Goal: Answer question/provide support: Answer question/provide support

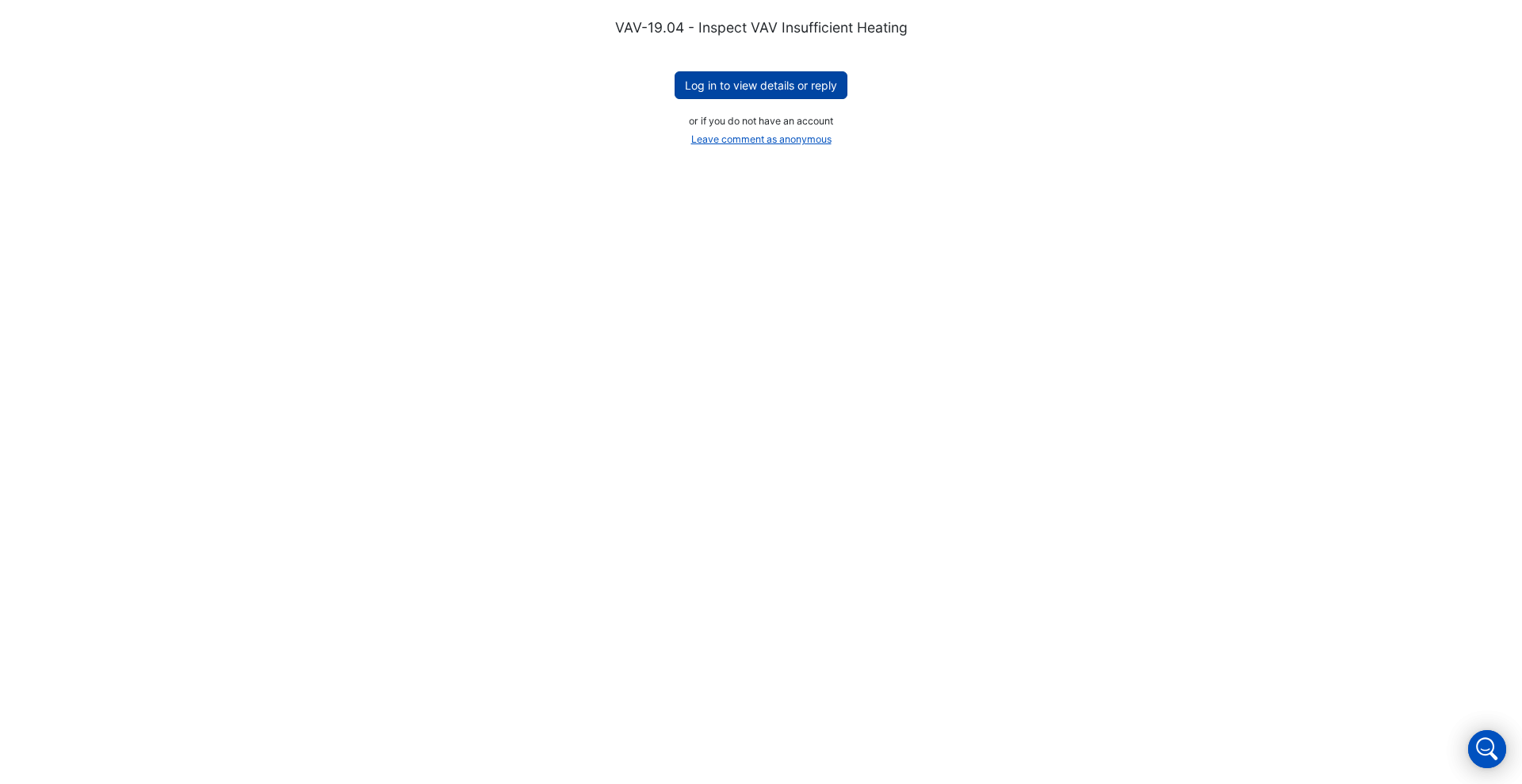
click at [767, 80] on button "Log in to view details or reply" at bounding box center [761, 85] width 173 height 28
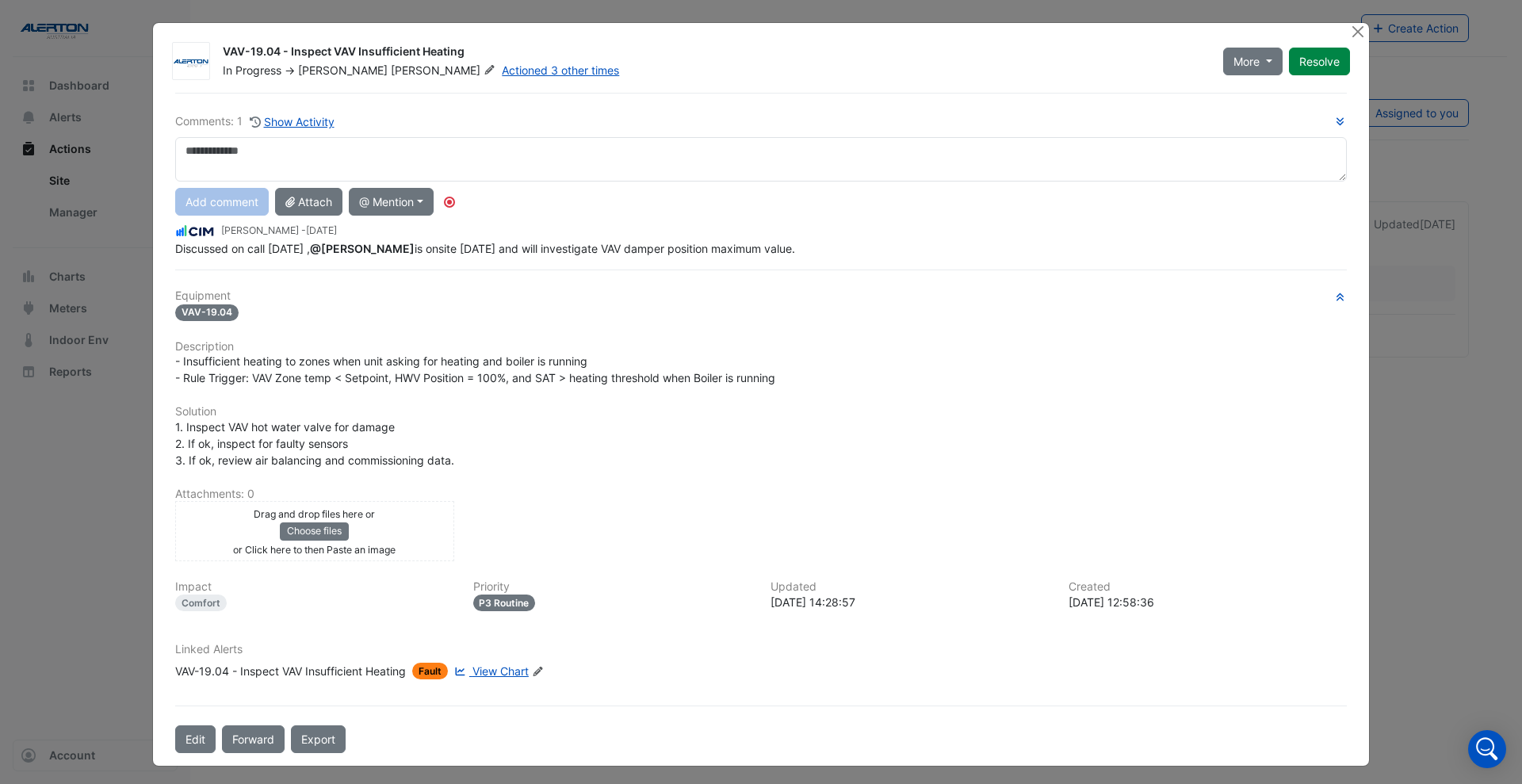
click at [183, 152] on textarea at bounding box center [760, 159] width 1171 height 44
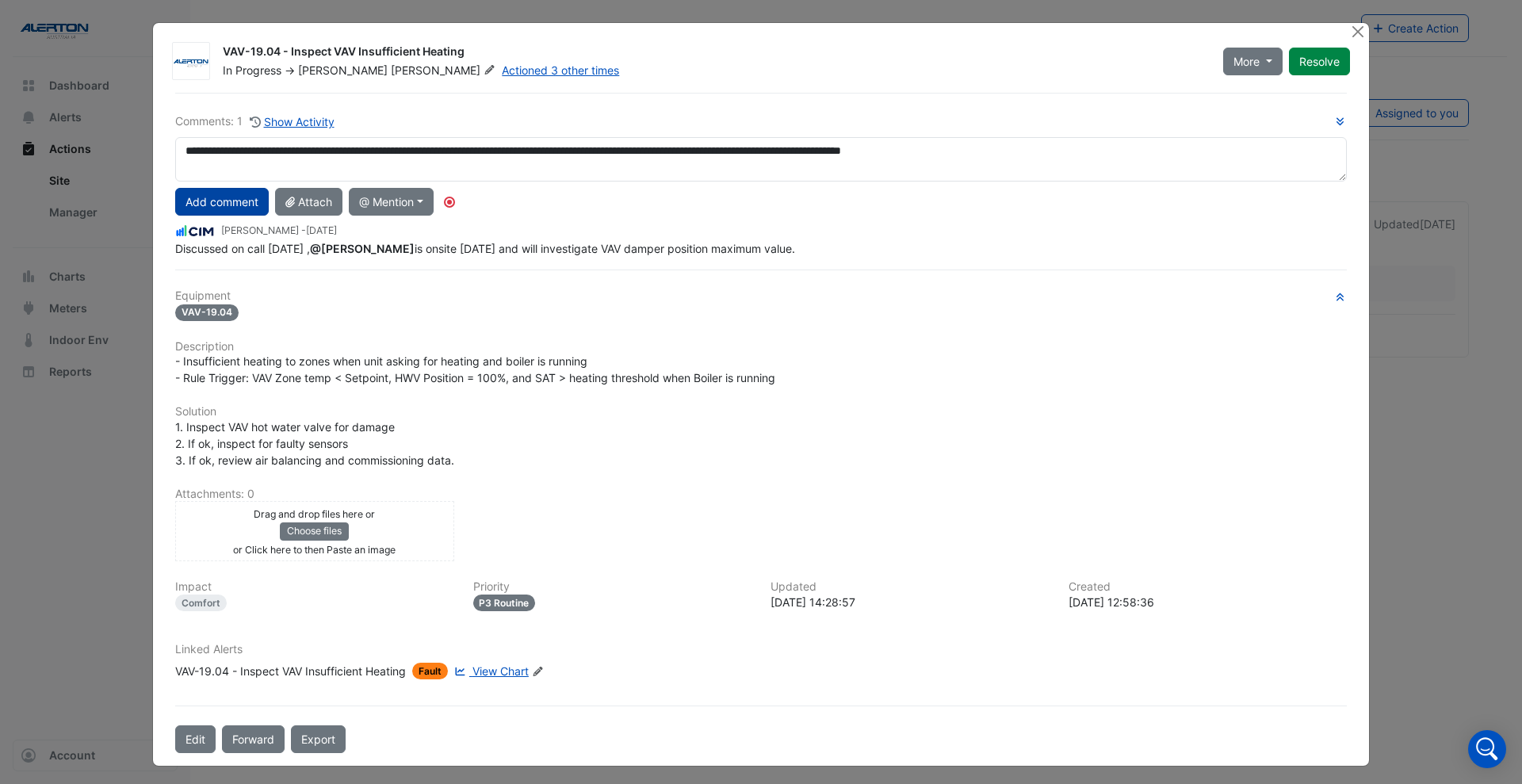
type textarea "**********"
click at [212, 200] on button "Add comment" at bounding box center [221, 202] width 94 height 28
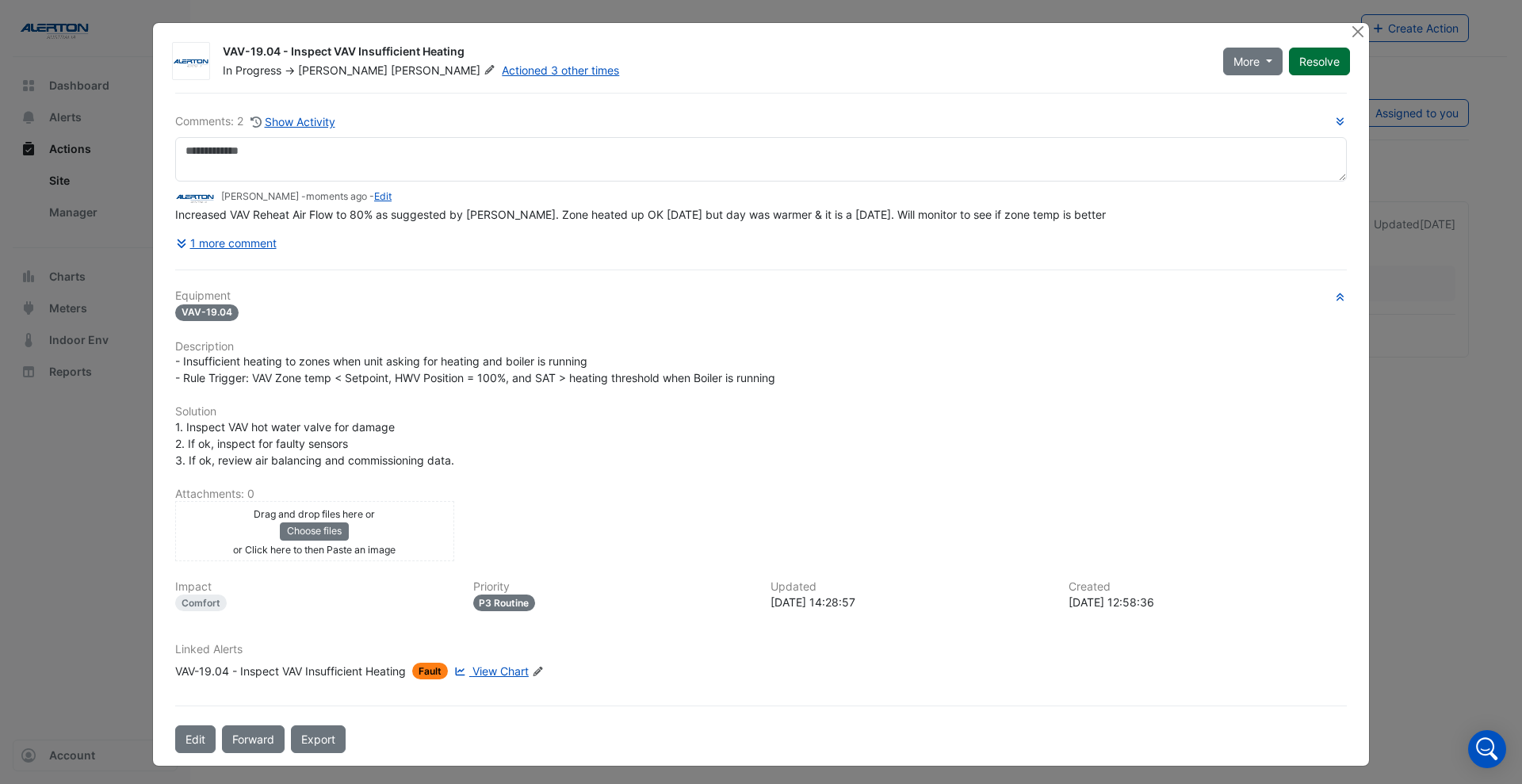
click at [1319, 64] on button "Resolve" at bounding box center [1319, 61] width 61 height 28
click at [1349, 31] on button "Close" at bounding box center [1357, 31] width 17 height 17
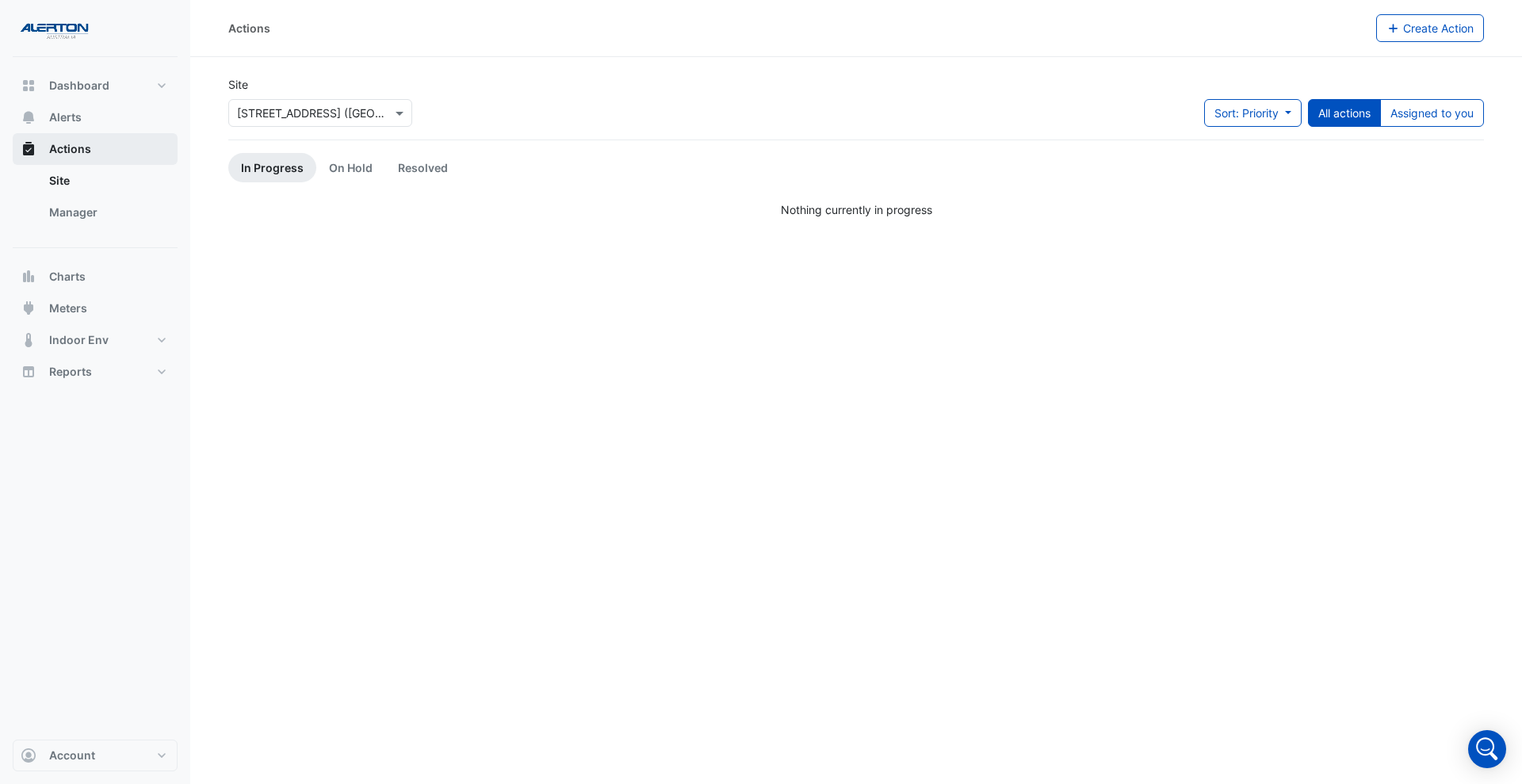
click at [76, 150] on span "Actions" at bounding box center [69, 148] width 42 height 16
click at [65, 182] on link "Site" at bounding box center [106, 180] width 141 height 31
